Goal: Navigation & Orientation: Understand site structure

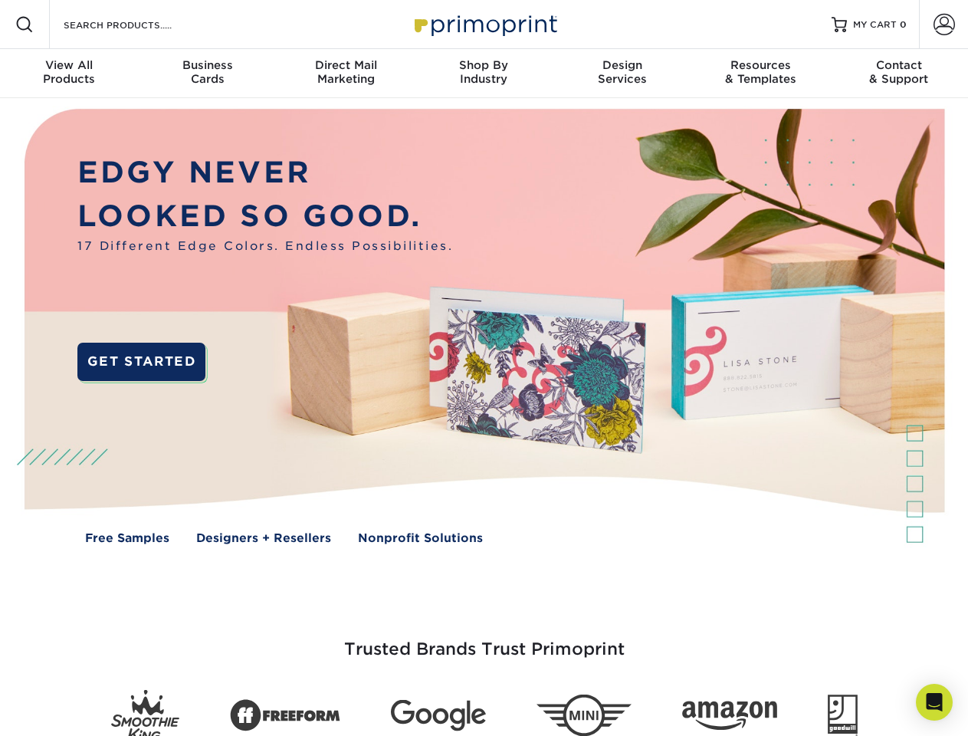
click at [484, 368] on img at bounding box center [484, 337] width 958 height 479
click at [25, 25] on span at bounding box center [24, 24] width 18 height 18
click at [944, 25] on span at bounding box center [944, 24] width 21 height 21
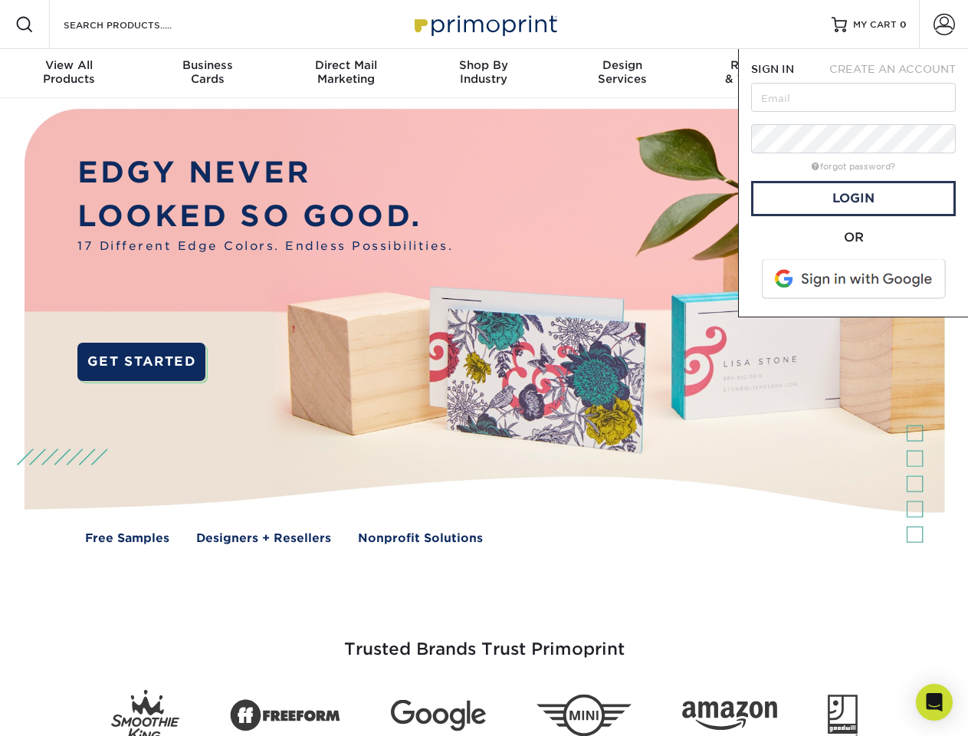
click at [69, 74] on div "View All Products" at bounding box center [69, 72] width 138 height 28
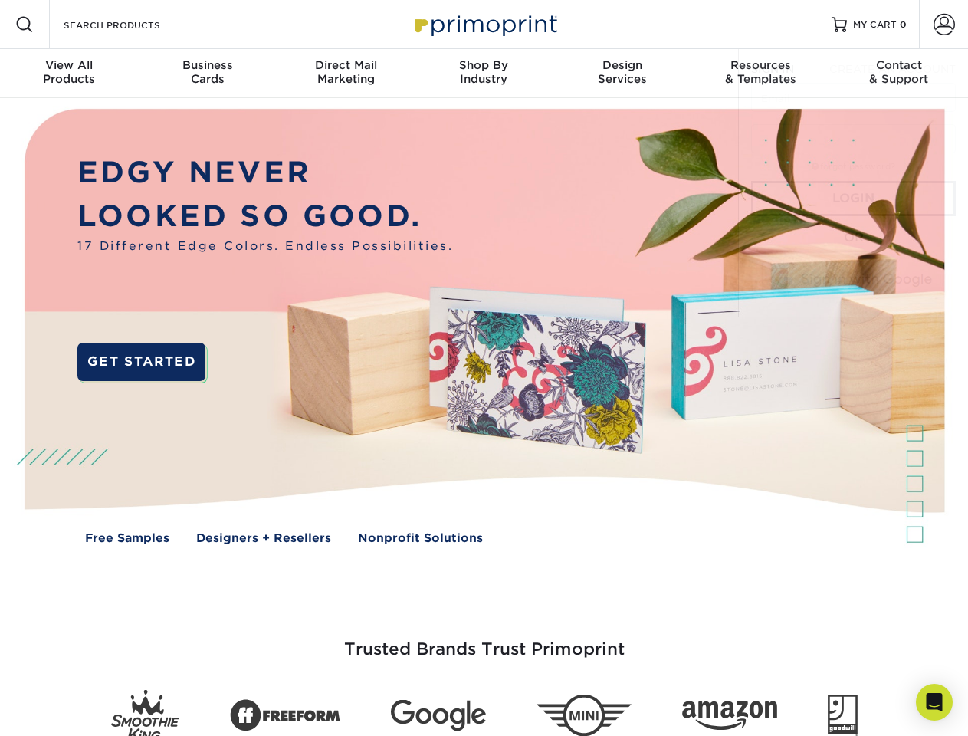
click at [207, 74] on div "Business Cards" at bounding box center [207, 72] width 138 height 28
click at [346, 74] on div "Direct Mail Marketing" at bounding box center [346, 72] width 138 height 28
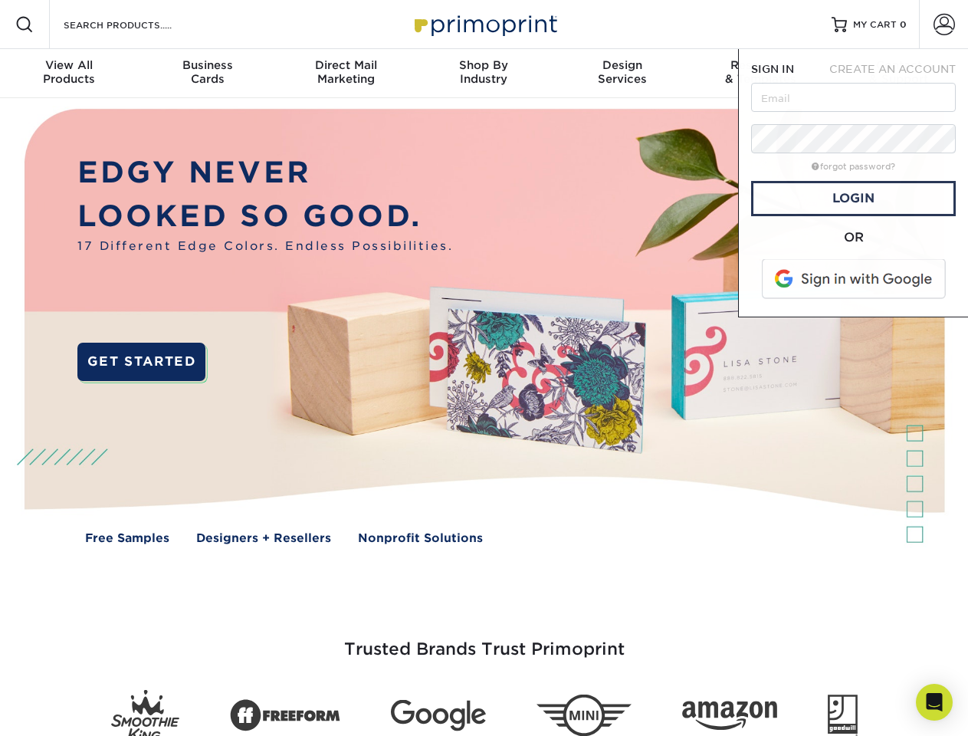
click at [484, 74] on div "Shop By Industry" at bounding box center [484, 72] width 138 height 28
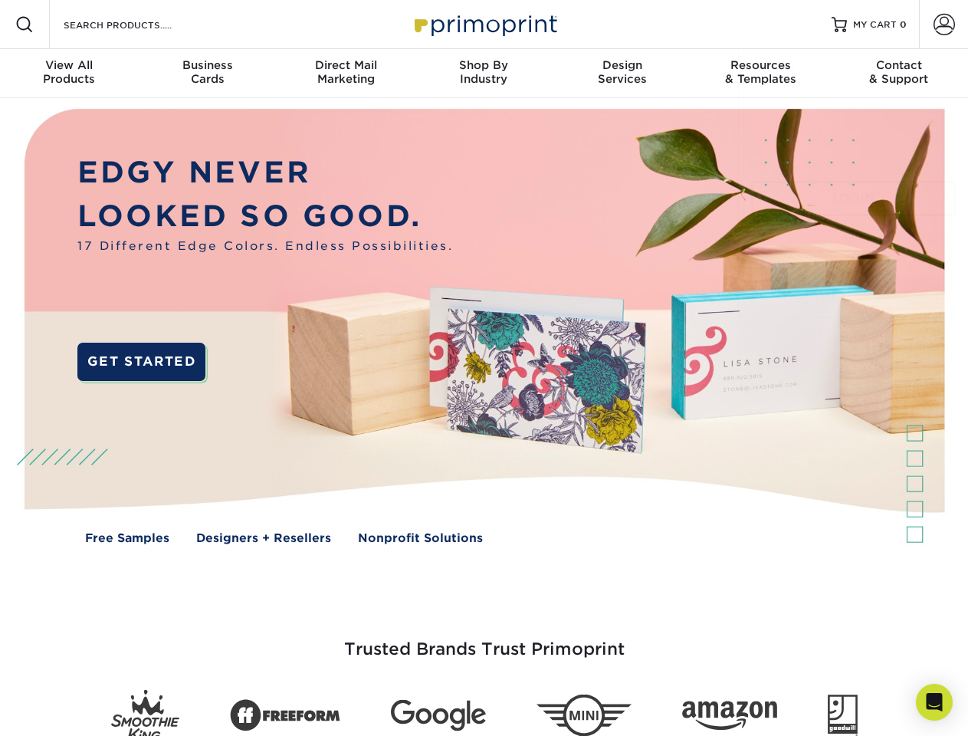
click at [622, 74] on div "Design Services" at bounding box center [623, 72] width 138 height 28
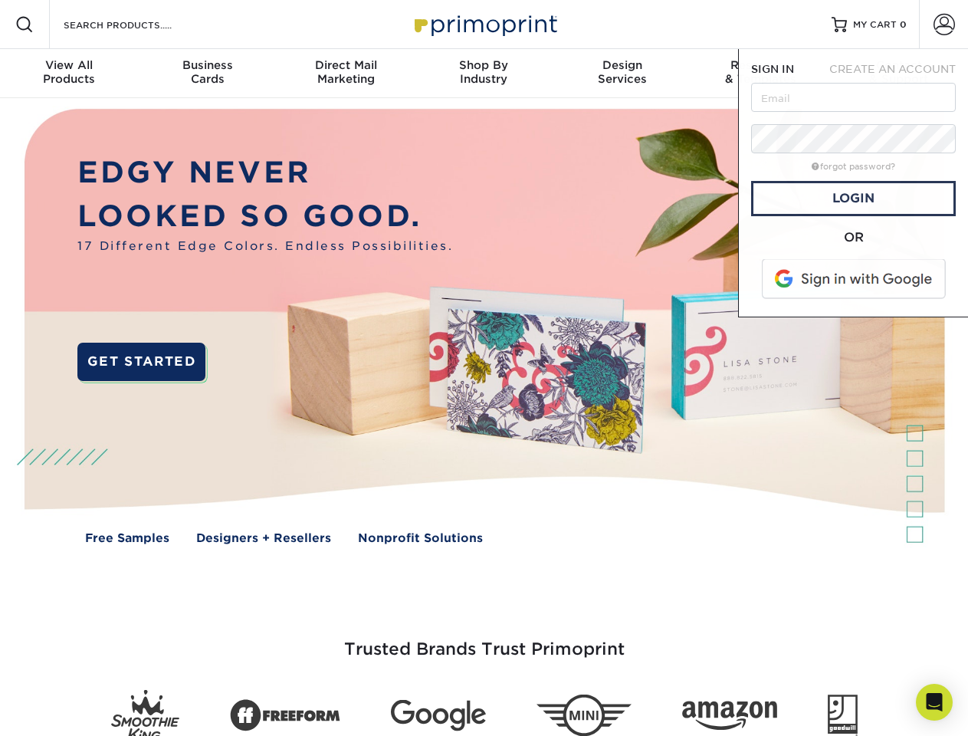
click at [760, 74] on span "SIGN IN" at bounding box center [772, 69] width 43 height 12
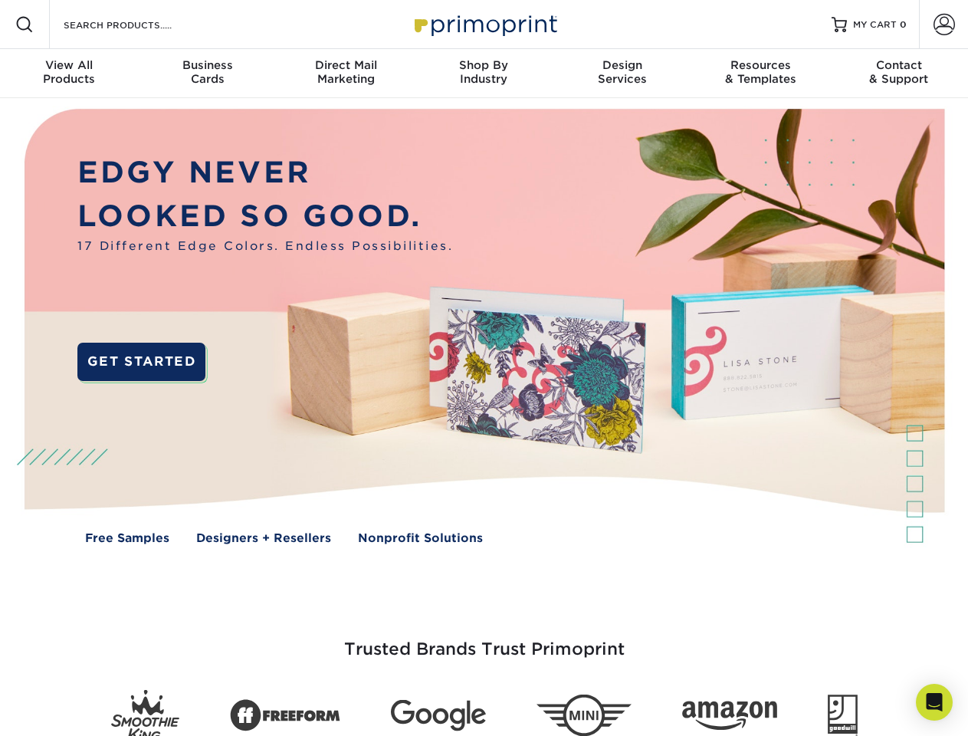
click at [899, 74] on div "Contact & Support" at bounding box center [899, 72] width 138 height 28
